Goal: Task Accomplishment & Management: Use online tool/utility

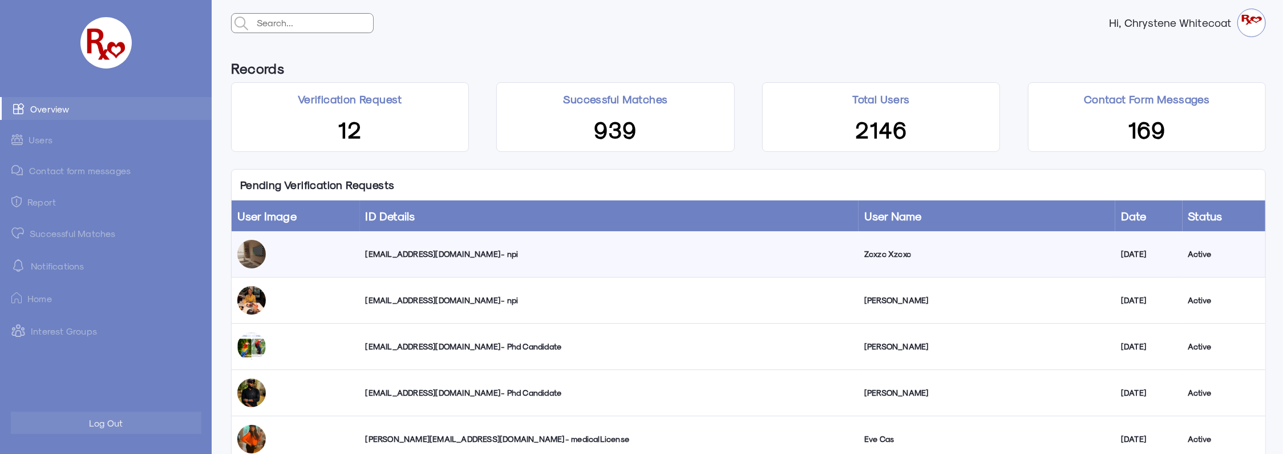
drag, startPoint x: 0, startPoint y: 0, endPoint x: 559, endPoint y: 55, distance: 562.0
click at [559, 55] on div "Records Verification Request 12 Successful Matches 939 Total Users 2146 Contact…" at bounding box center [749, 103] width 1052 height 115
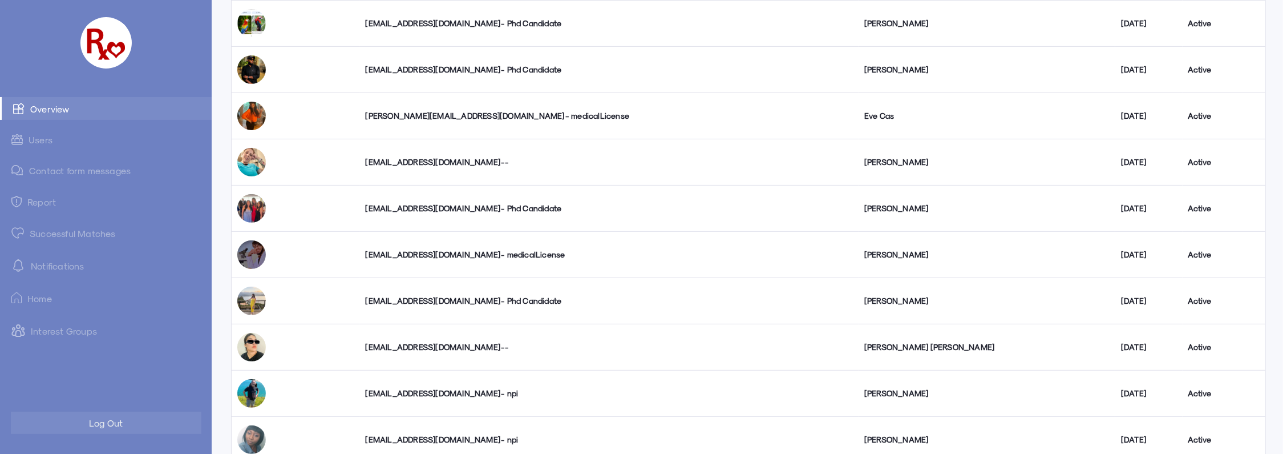
scroll to position [357, 0]
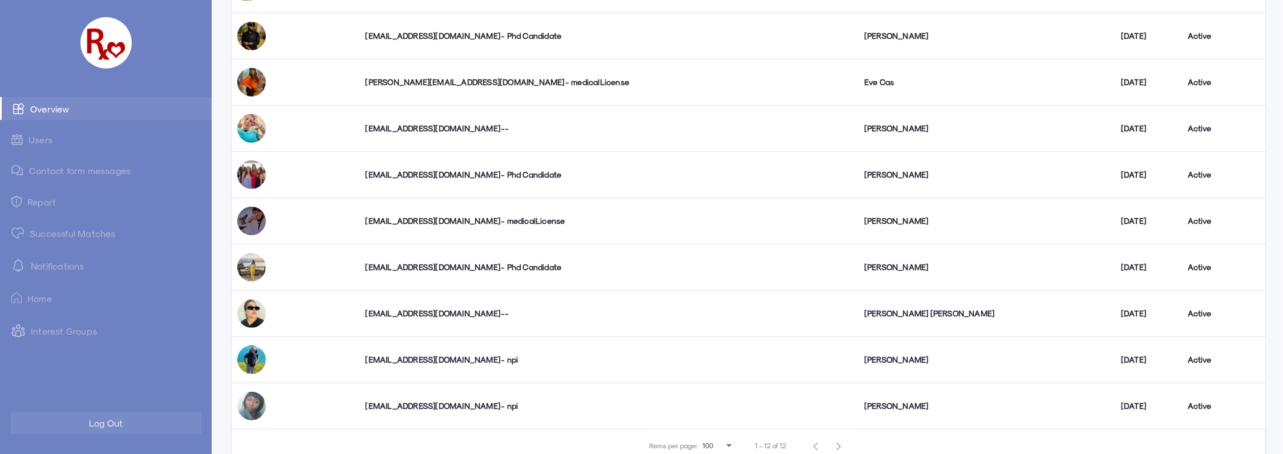
click at [482, 404] on div "[EMAIL_ADDRESS][DOMAIN_NAME] - npi" at bounding box center [610, 405] width 488 height 11
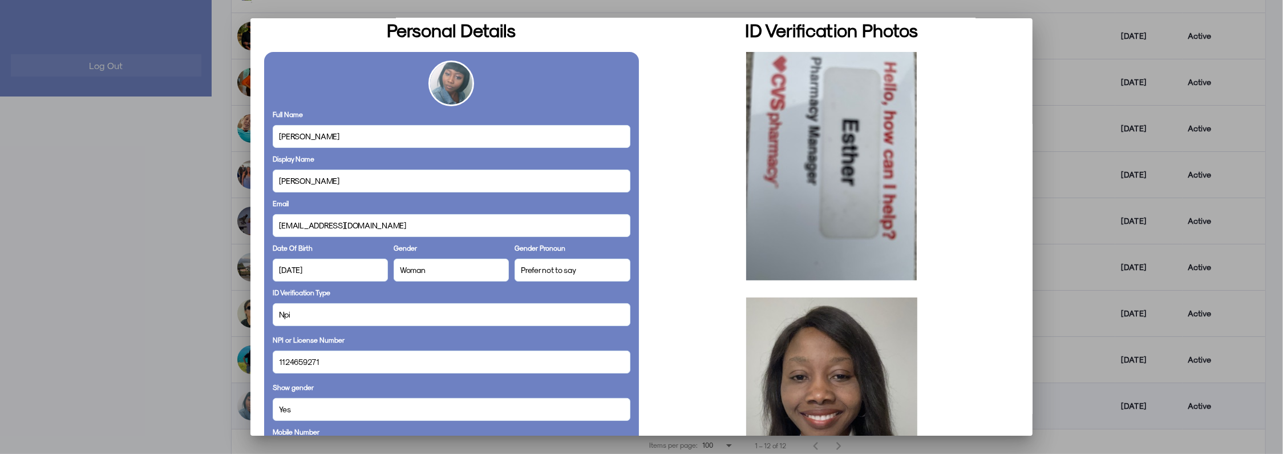
scroll to position [0, 0]
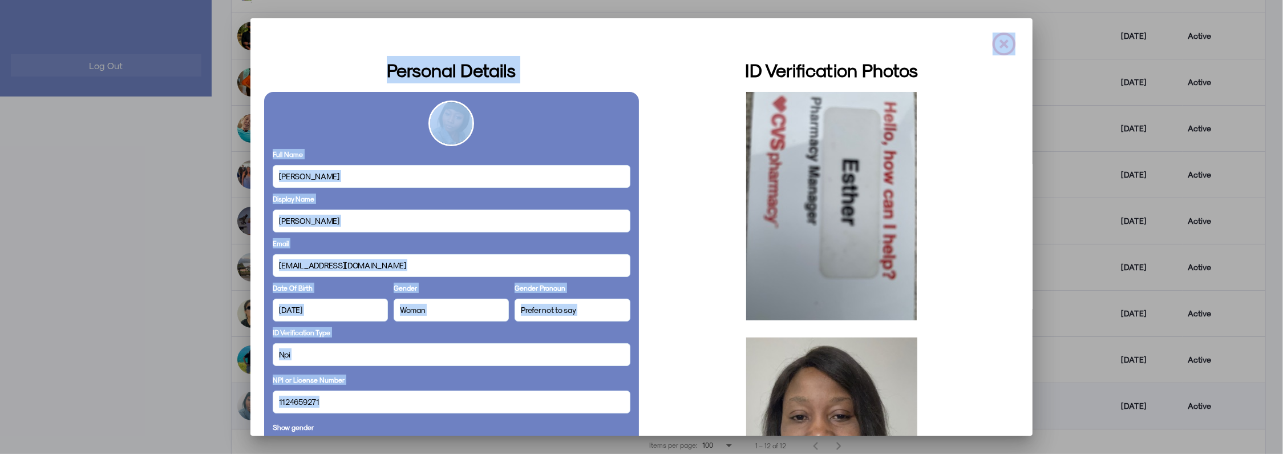
drag, startPoint x: 328, startPoint y: 402, endPoint x: 244, endPoint y: 399, distance: 83.9
click at [244, 399] on div "Personal Details Full Name [PERSON_NAME] Display Name [PERSON_NAME] Email [EMAI…" at bounding box center [641, 227] width 1283 height 454
click at [316, 403] on span "1124659271" at bounding box center [299, 401] width 41 height 12
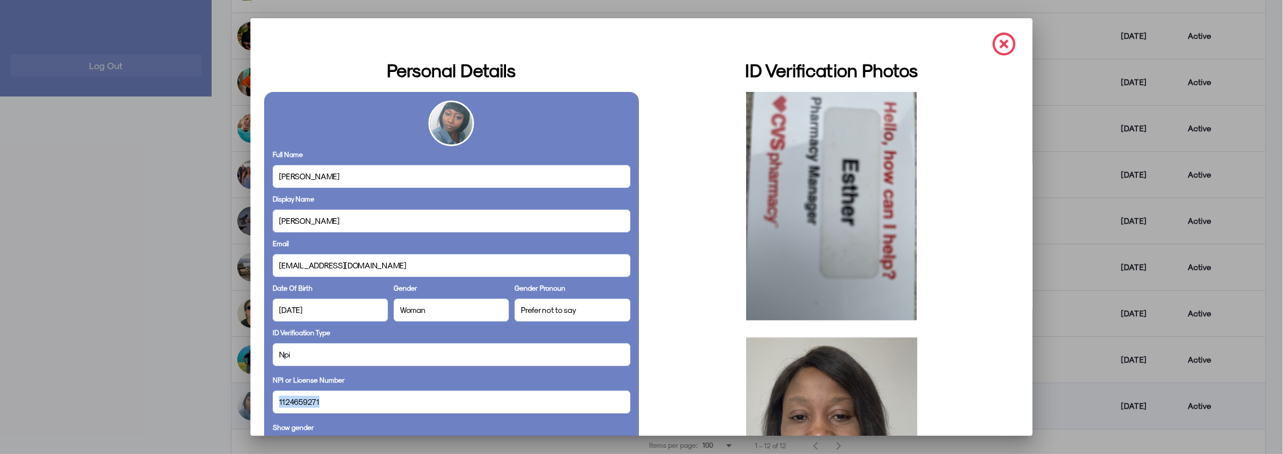
drag, startPoint x: 322, startPoint y: 401, endPoint x: 259, endPoint y: 391, distance: 64.0
click at [259, 391] on mat-dialog-container "Personal Details Full Name [PERSON_NAME] Display Name [PERSON_NAME] Email [EMAI…" at bounding box center [642, 226] width 783 height 417
copy span "1124659271"
click at [993, 41] on img at bounding box center [1004, 44] width 23 height 23
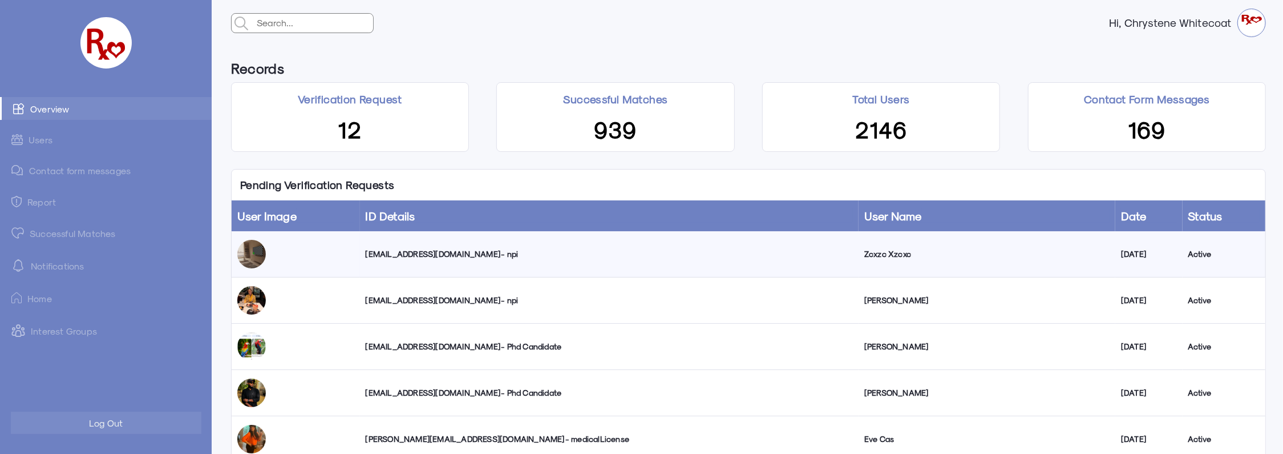
scroll to position [357, 0]
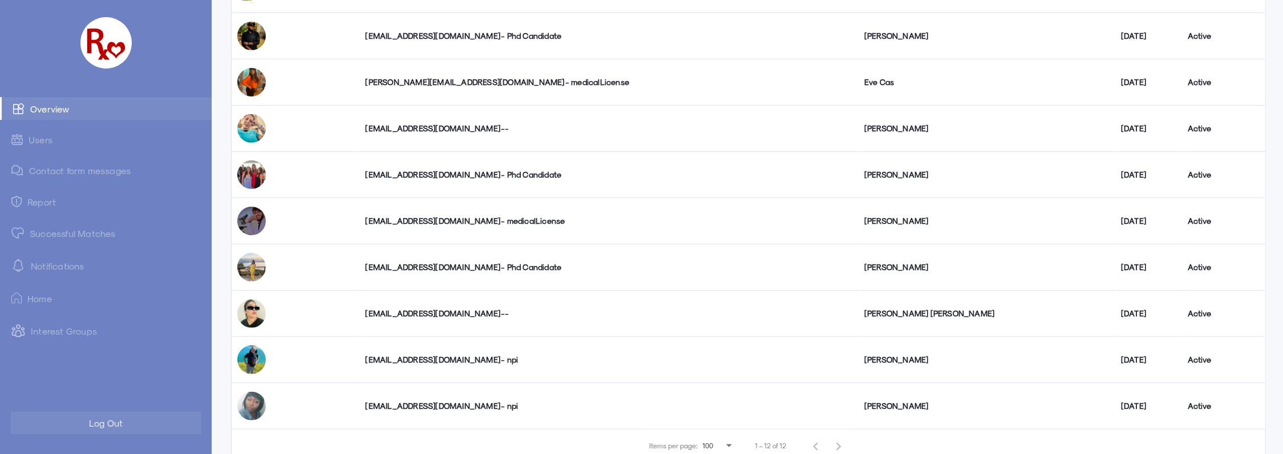
click at [485, 405] on div "[EMAIL_ADDRESS][DOMAIN_NAME] - npi" at bounding box center [610, 405] width 488 height 11
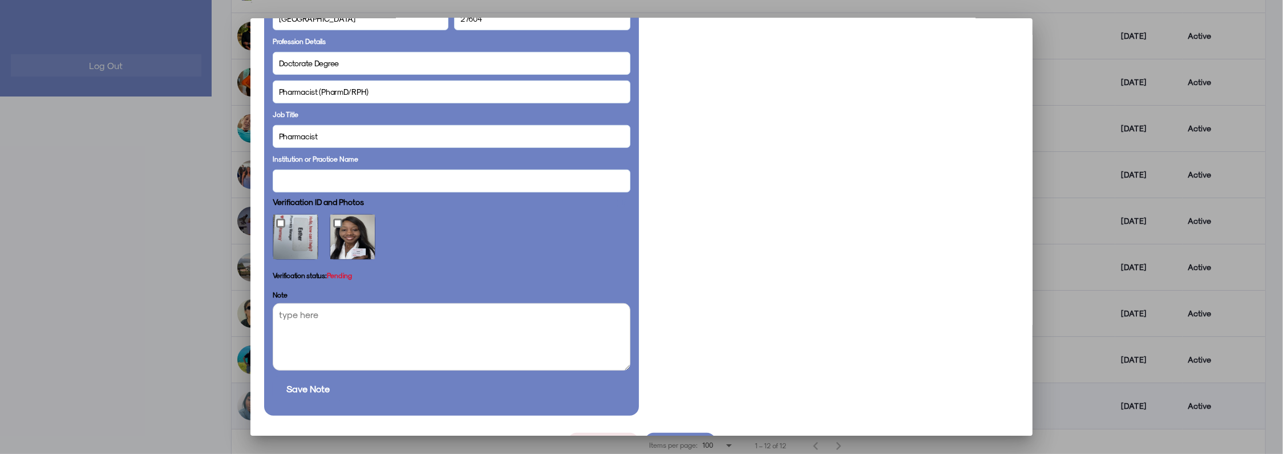
scroll to position [599, 0]
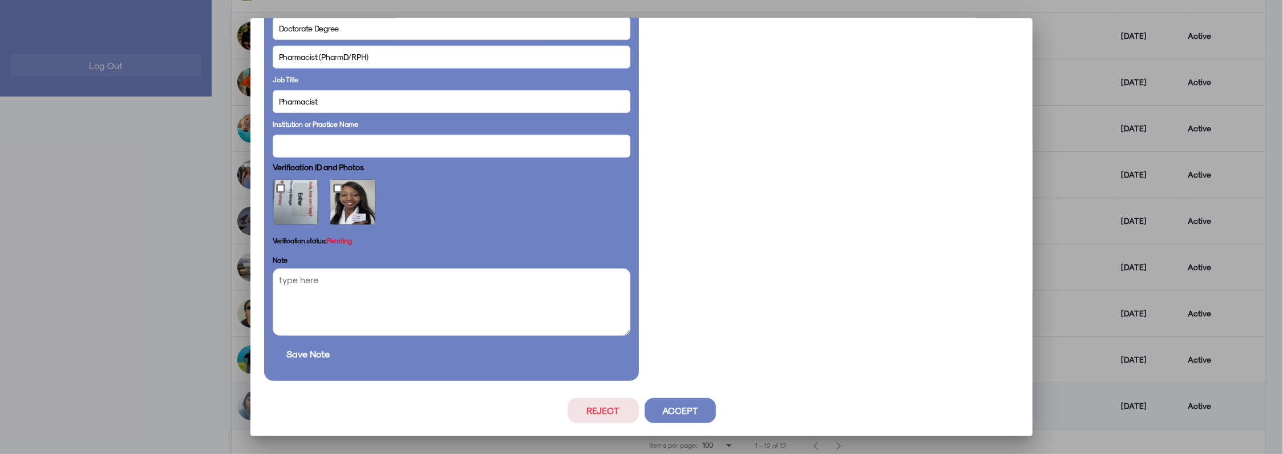
click at [692, 412] on button "Accept" at bounding box center [680, 410] width 71 height 25
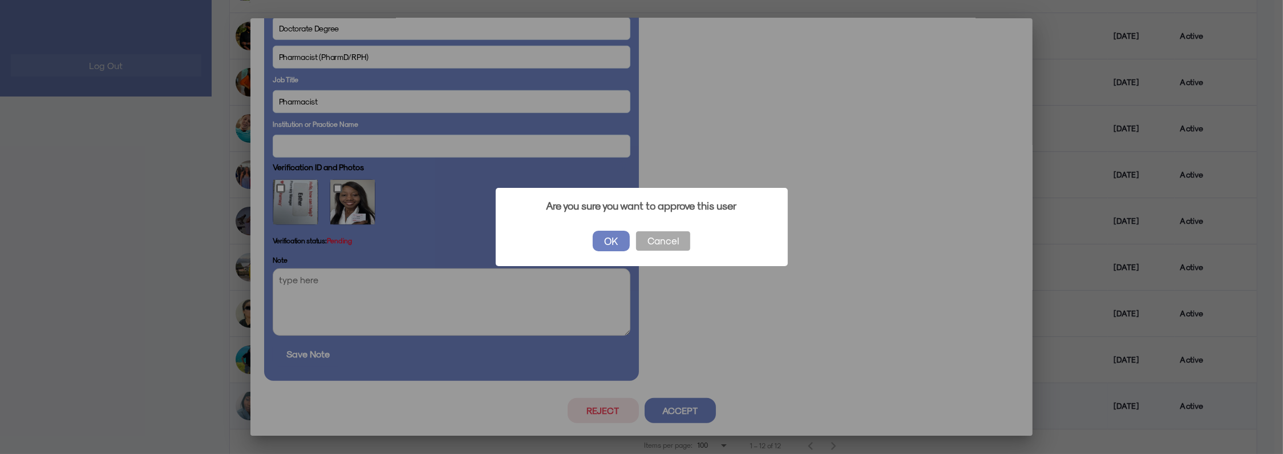
click at [616, 241] on button "OK" at bounding box center [611, 241] width 37 height 21
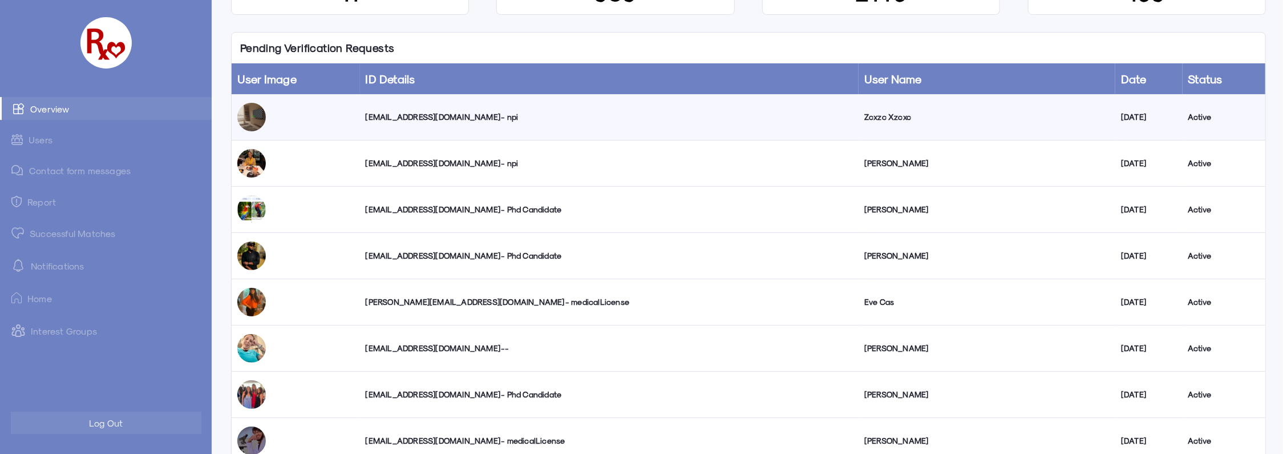
scroll to position [0, 0]
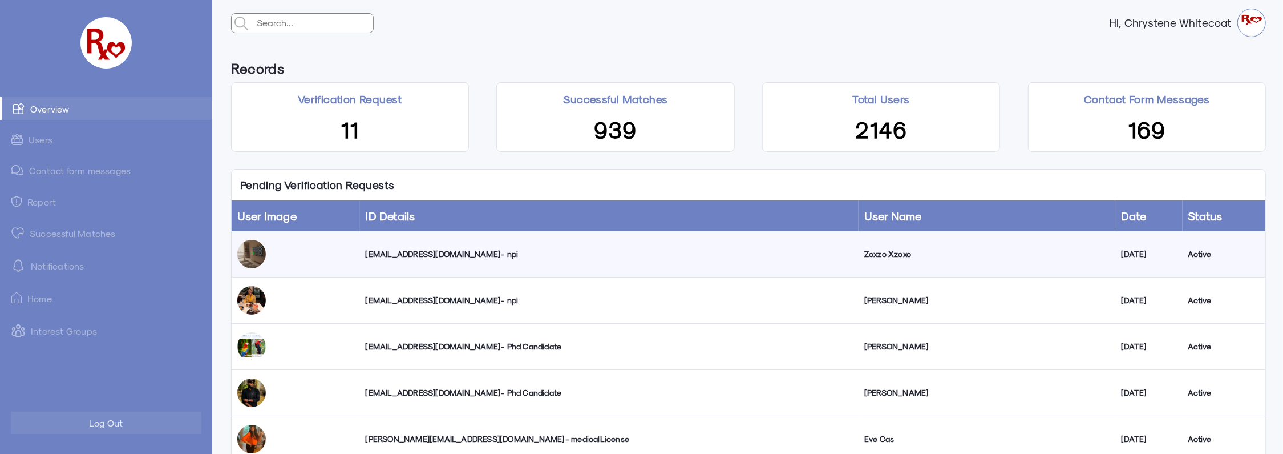
click at [64, 232] on link "Successful Matches" at bounding box center [106, 232] width 212 height 23
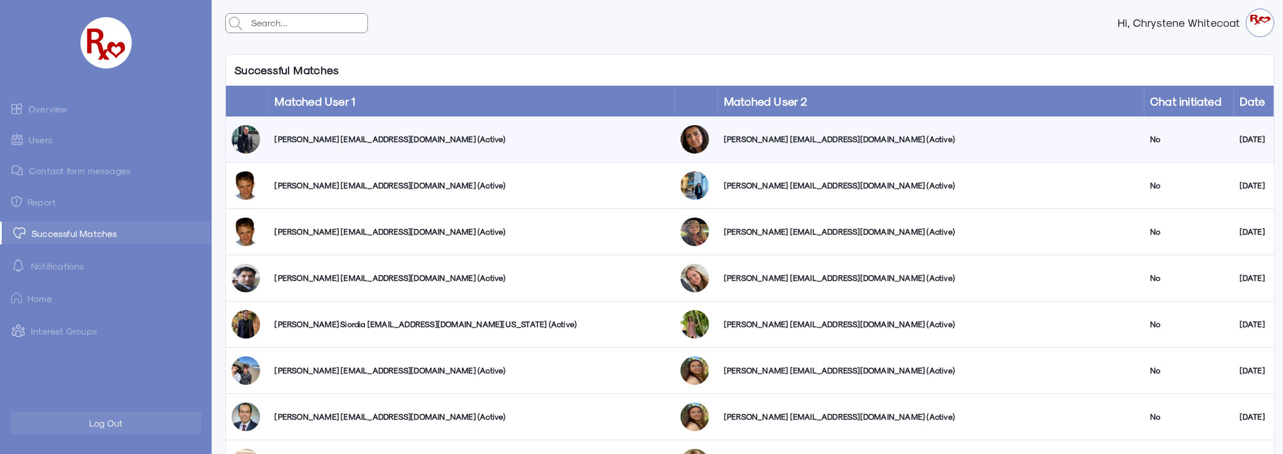
click at [41, 135] on link "Users" at bounding box center [106, 139] width 212 height 22
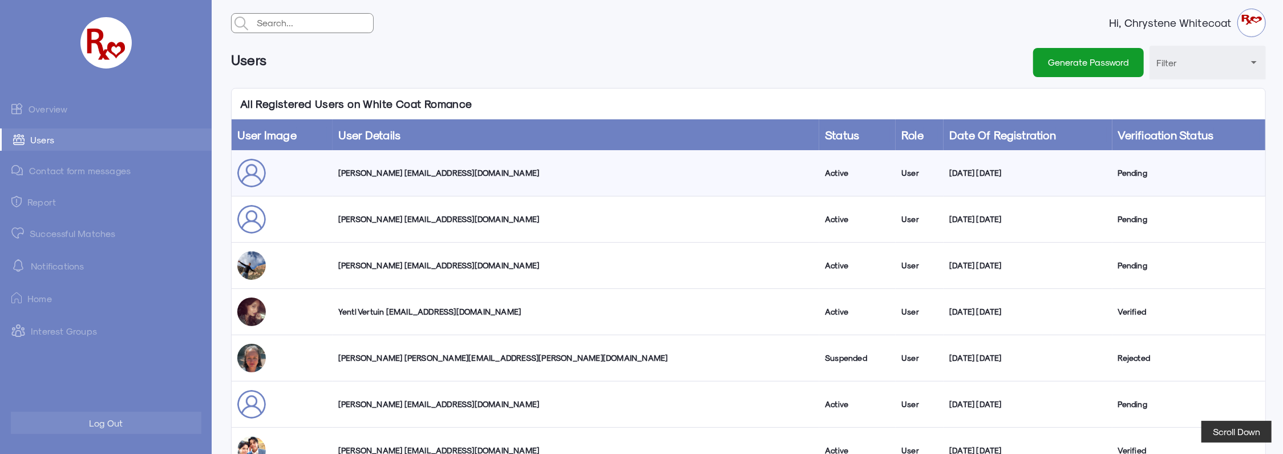
click at [61, 107] on link "Overview" at bounding box center [106, 108] width 212 height 23
